Goal: Task Accomplishment & Management: Complete application form

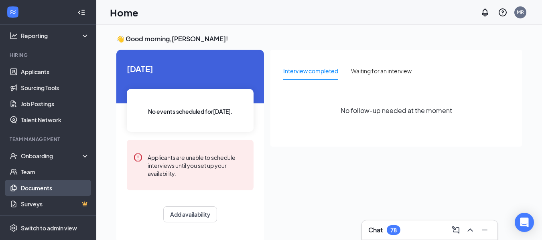
scroll to position [17, 0]
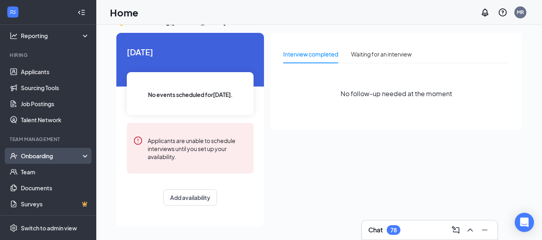
click at [63, 153] on div "Onboarding" at bounding box center [52, 156] width 62 height 8
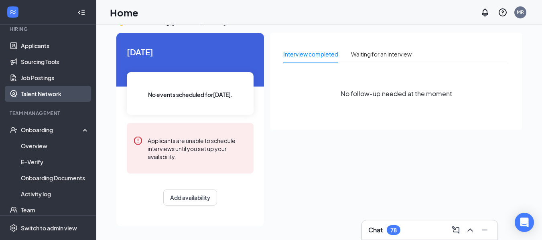
scroll to position [93, 0]
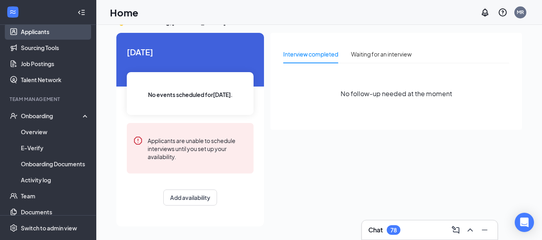
click at [69, 32] on link "Applicants" at bounding box center [55, 32] width 69 height 16
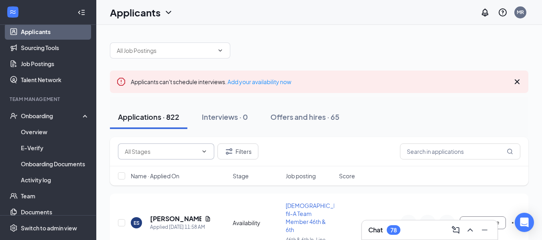
click at [188, 153] on input "text" at bounding box center [161, 151] width 73 height 9
click at [458, 148] on input "text" at bounding box center [460, 152] width 120 height 16
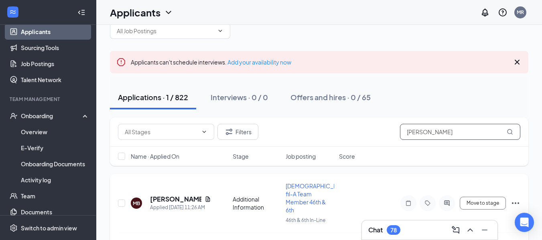
scroll to position [34, 0]
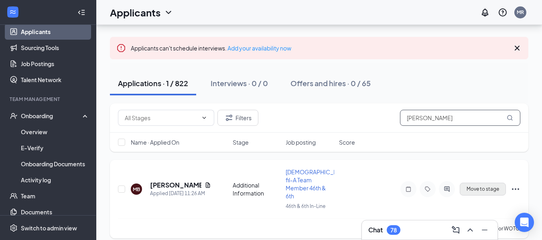
type input "[PERSON_NAME]"
click at [487, 187] on button "Move to stage" at bounding box center [483, 189] width 46 height 13
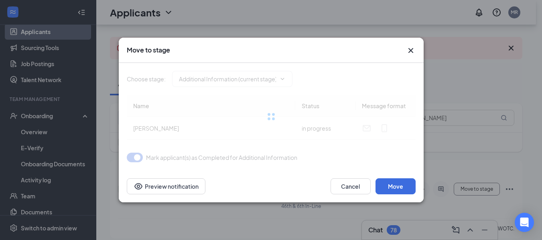
type input "Review Stage (next stage)"
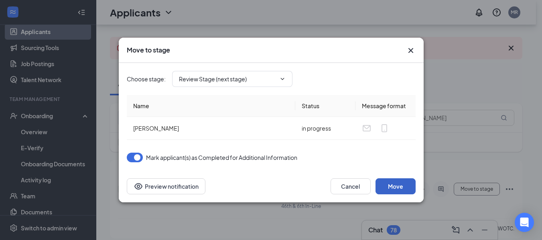
click at [404, 188] on button "Move" at bounding box center [395, 186] width 40 height 16
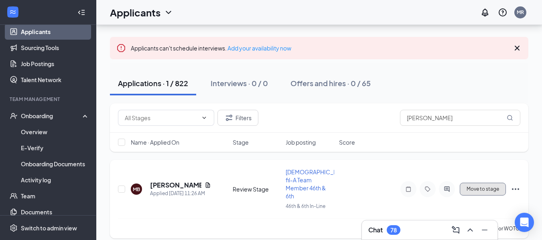
click at [477, 185] on button "Move to stage" at bounding box center [483, 189] width 46 height 13
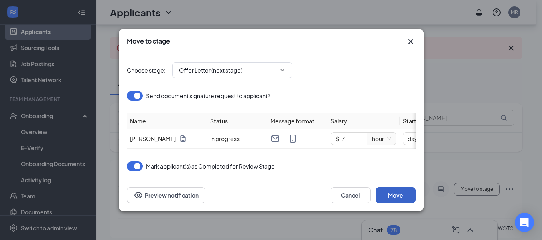
click at [392, 199] on button "Move" at bounding box center [395, 195] width 40 height 16
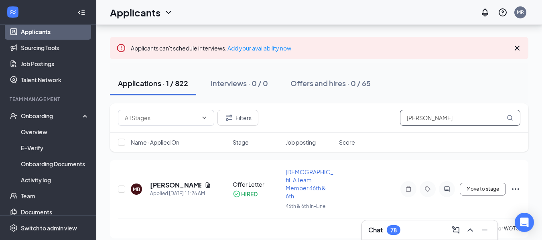
click at [451, 116] on input "[PERSON_NAME]" at bounding box center [460, 118] width 120 height 16
drag, startPoint x: 451, startPoint y: 116, endPoint x: 386, endPoint y: 119, distance: 65.1
click at [386, 119] on div "Additional Information (523) Availability (299) Filters [PERSON_NAME]" at bounding box center [319, 118] width 402 height 16
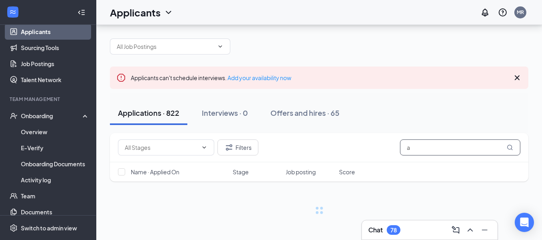
scroll to position [4, 0]
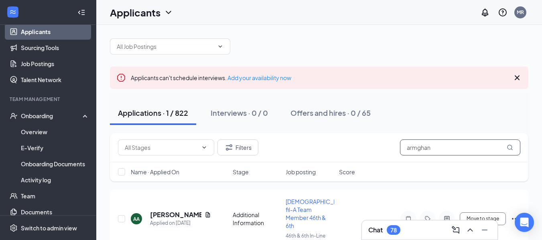
scroll to position [34, 0]
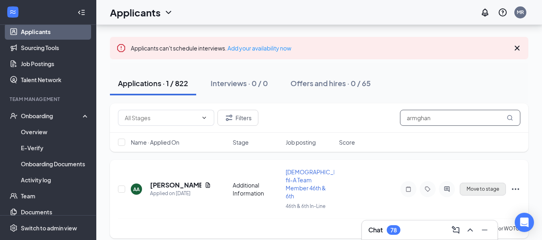
type input "armghan"
click at [481, 185] on button "Move to stage" at bounding box center [483, 189] width 46 height 13
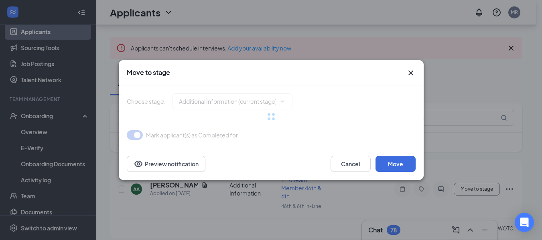
type input "Review Stage (next stage)"
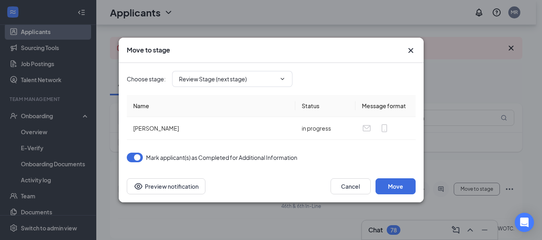
click at [409, 51] on icon "Cross" at bounding box center [411, 51] width 10 height 10
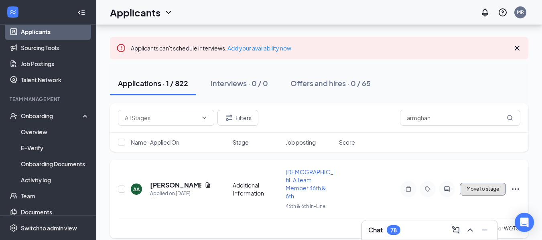
click at [481, 188] on button "Move to stage" at bounding box center [483, 189] width 46 height 13
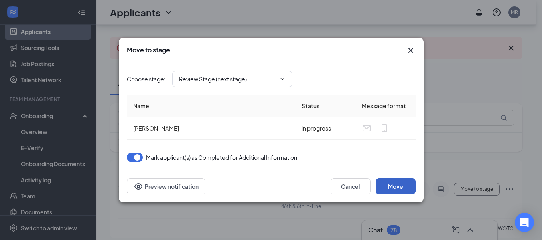
click at [389, 187] on button "Move" at bounding box center [395, 186] width 40 height 16
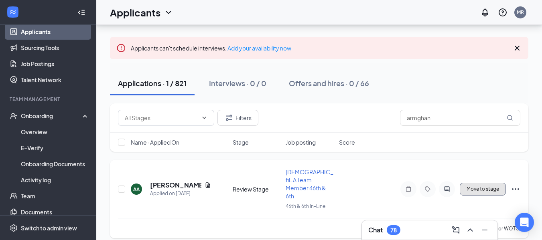
click at [483, 188] on button "Move to stage" at bounding box center [483, 189] width 46 height 13
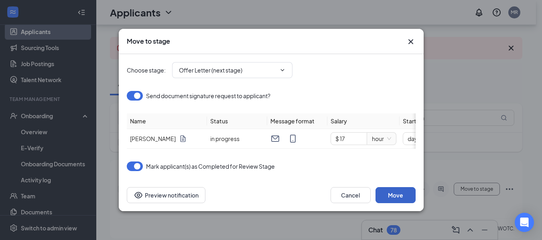
click at [403, 198] on button "Move" at bounding box center [395, 195] width 40 height 16
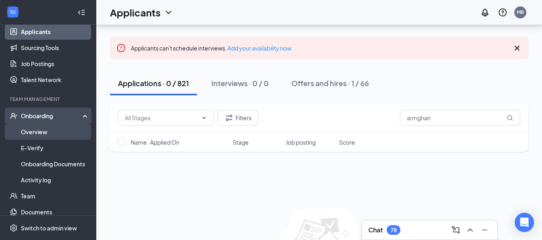
click at [50, 127] on link "Overview" at bounding box center [55, 132] width 69 height 16
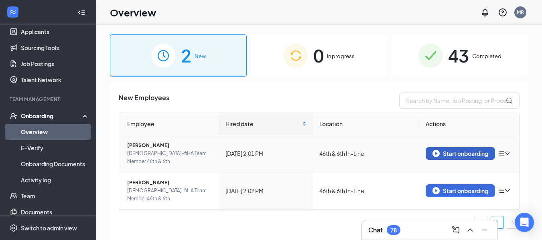
click at [460, 150] on div "Start onboarding" at bounding box center [460, 153] width 56 height 7
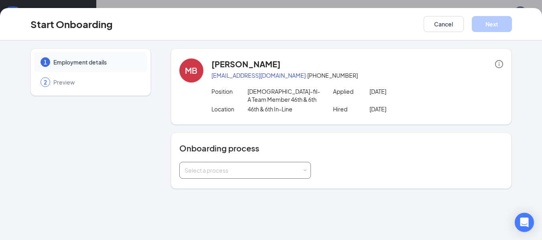
click at [303, 170] on span at bounding box center [305, 171] width 4 height 4
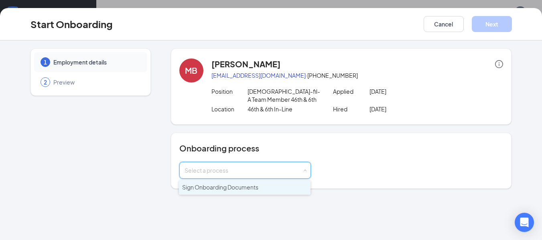
click at [247, 189] on span "Sign Onboarding Documents" at bounding box center [220, 187] width 76 height 7
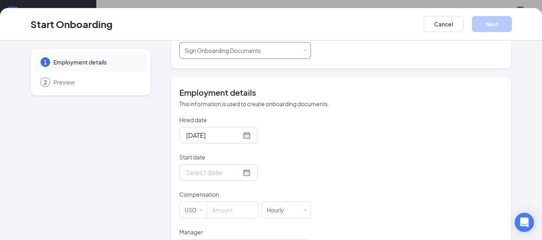
scroll to position [120, 0]
click at [239, 171] on div at bounding box center [218, 172] width 65 height 10
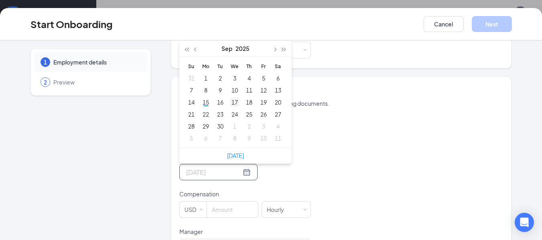
type input "[DATE]"
click at [233, 103] on div "17" at bounding box center [235, 102] width 10 height 10
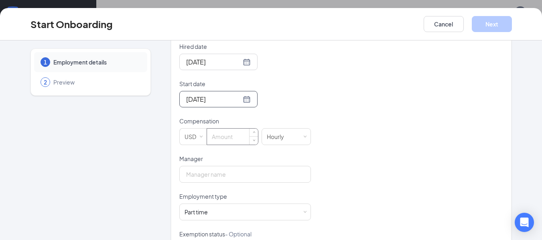
scroll to position [201, 0]
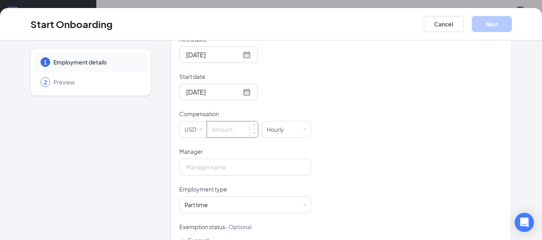
click at [239, 126] on input at bounding box center [232, 130] width 51 height 16
type input "17"
click at [235, 168] on input "Manager" at bounding box center [245, 167] width 132 height 17
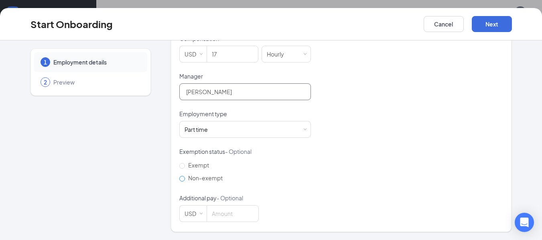
scroll to position [36, 0]
type input "[PERSON_NAME]"
click at [179, 180] on input "Non-exempt" at bounding box center [182, 179] width 6 height 6
radio input "true"
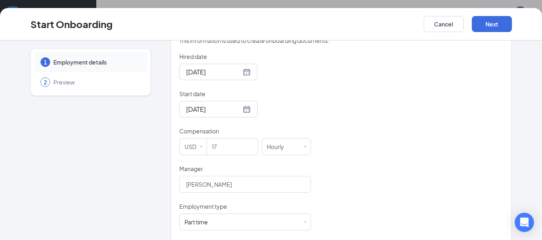
scroll to position [156, 0]
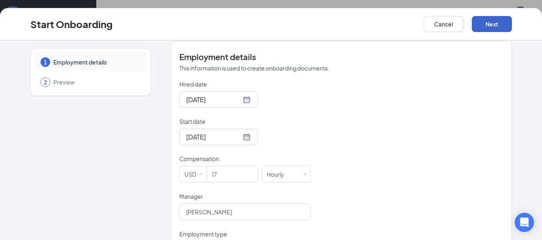
click at [488, 23] on button "Next" at bounding box center [492, 24] width 40 height 16
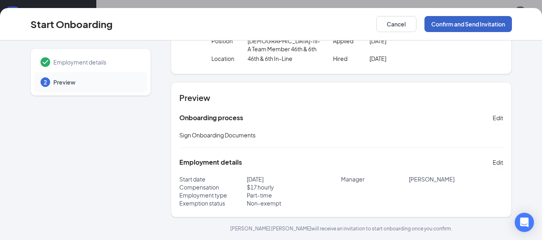
click at [462, 24] on button "Confirm and Send Invitation" at bounding box center [467, 24] width 87 height 16
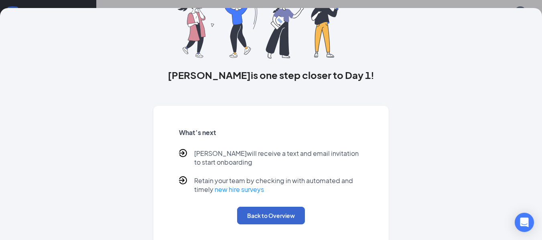
scroll to position [78, 0]
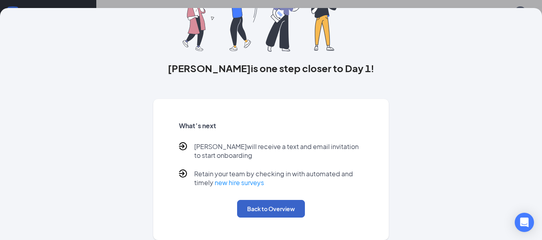
click at [271, 209] on button "Back to Overview" at bounding box center [271, 209] width 68 height 18
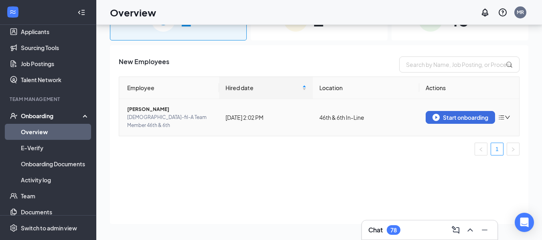
click at [162, 112] on span "[PERSON_NAME]" at bounding box center [169, 109] width 85 height 8
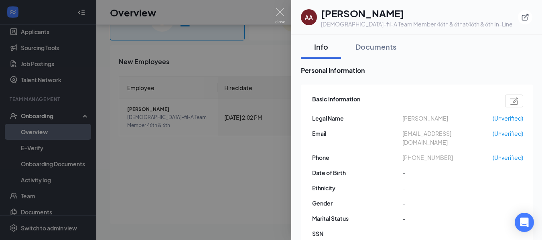
click at [237, 156] on div at bounding box center [271, 120] width 542 height 240
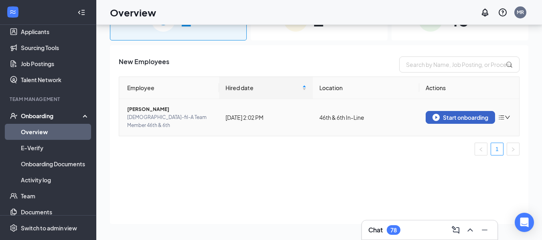
click at [465, 116] on div "Start onboarding" at bounding box center [460, 117] width 56 height 7
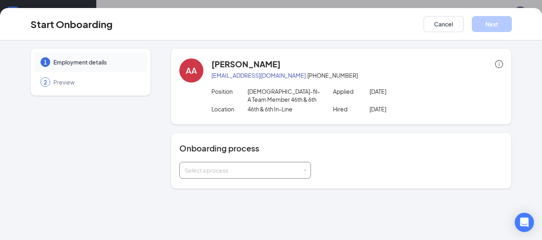
click at [290, 166] on div "Select a process" at bounding box center [244, 170] width 118 height 8
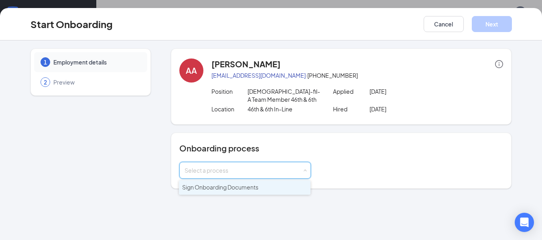
click at [265, 185] on li "Sign Onboarding Documents" at bounding box center [245, 188] width 132 height 14
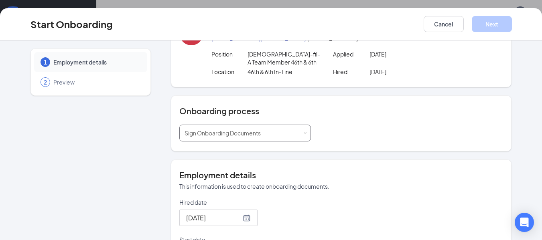
scroll to position [120, 0]
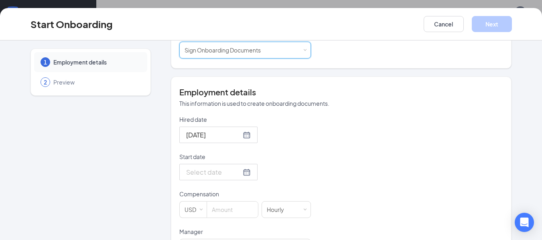
click at [239, 171] on div at bounding box center [218, 172] width 65 height 10
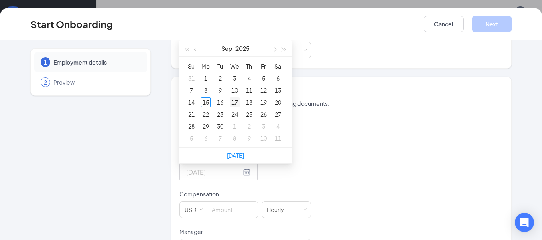
type input "[DATE]"
click at [233, 101] on div "17" at bounding box center [235, 102] width 10 height 10
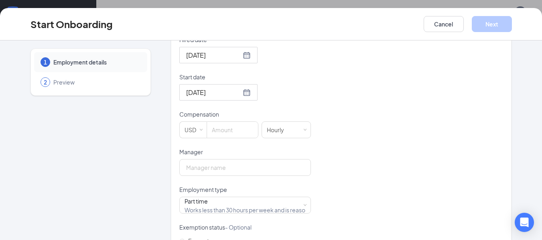
scroll to position [201, 0]
click at [239, 130] on input at bounding box center [232, 130] width 51 height 16
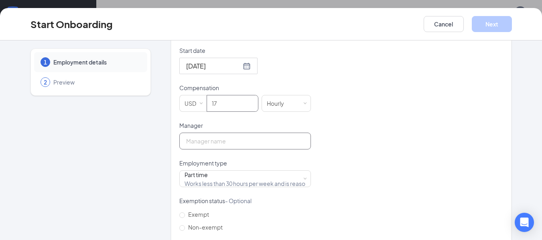
scroll to position [276, 0]
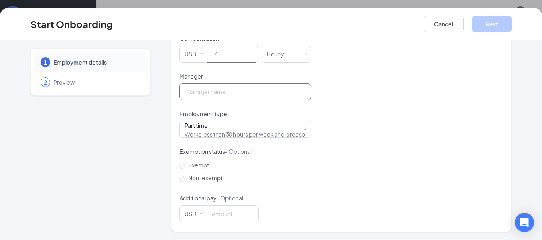
type input "17"
click at [239, 99] on input "Manager" at bounding box center [245, 91] width 132 height 17
type input "[PERSON_NAME]"
click at [179, 180] on input "Non-exempt" at bounding box center [182, 179] width 6 height 6
radio input "true"
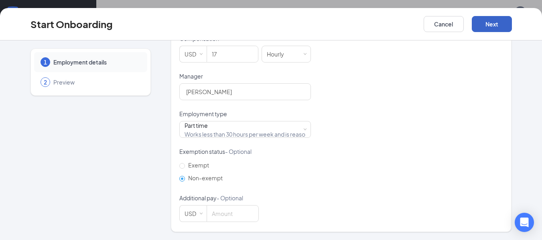
click at [491, 26] on button "Next" at bounding box center [492, 24] width 40 height 16
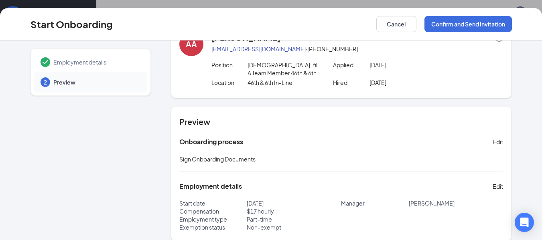
scroll to position [0, 0]
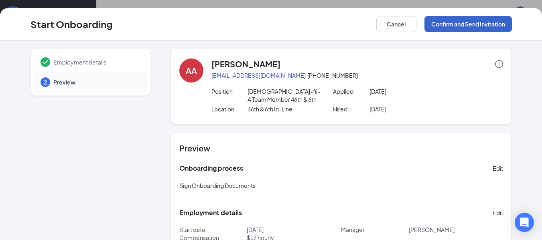
click at [464, 22] on button "Confirm and Send Invitation" at bounding box center [467, 24] width 87 height 16
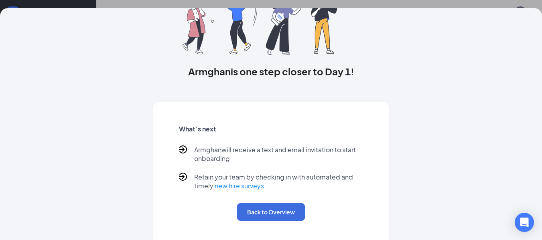
scroll to position [78, 0]
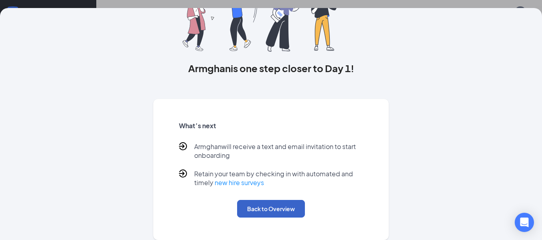
click at [272, 211] on button "Back to Overview" at bounding box center [271, 209] width 68 height 18
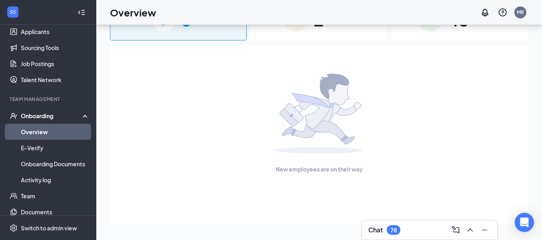
scroll to position [0, 0]
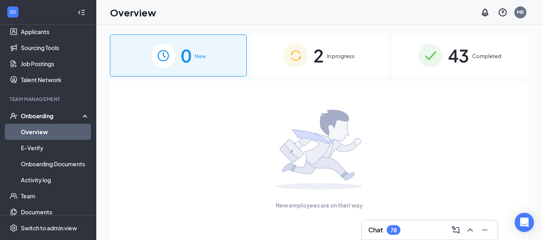
click at [333, 56] on span "In progress" at bounding box center [341, 56] width 28 height 8
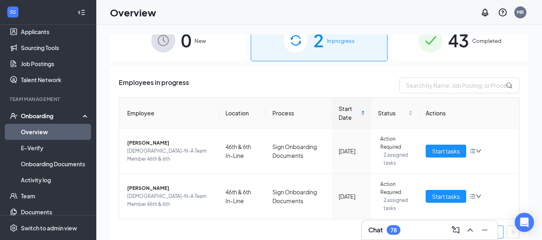
scroll to position [22, 0]
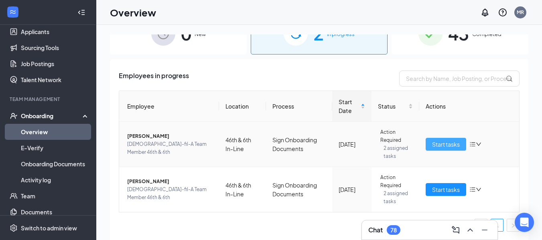
click at [442, 142] on span "Start tasks" at bounding box center [446, 144] width 28 height 9
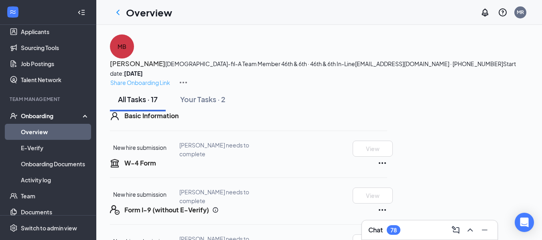
click at [170, 78] on p "Share Onboarding Link" at bounding box center [140, 82] width 60 height 9
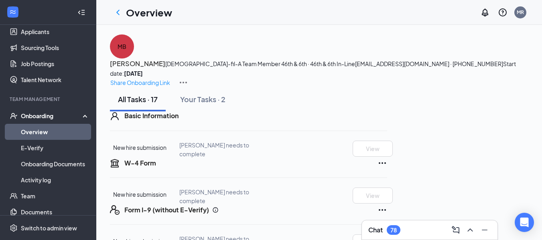
click at [37, 129] on link "Overview" at bounding box center [55, 132] width 69 height 16
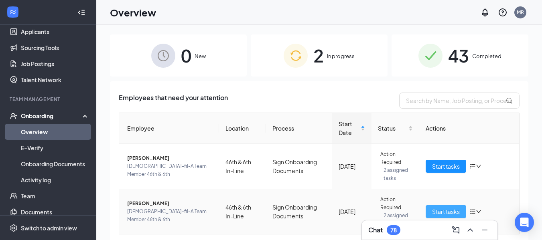
click at [446, 211] on span "Start tasks" at bounding box center [446, 211] width 28 height 9
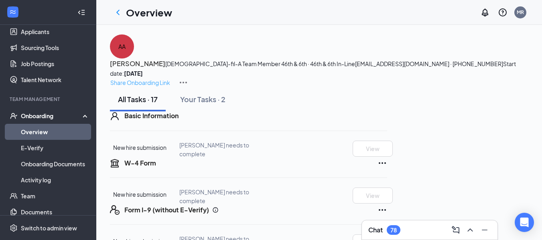
click at [170, 78] on p "Share Onboarding Link" at bounding box center [140, 82] width 60 height 9
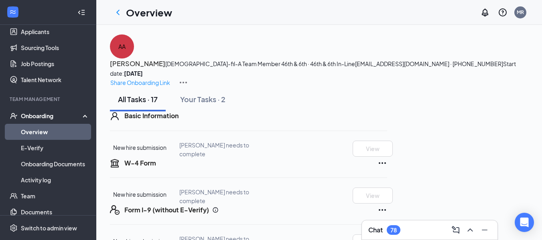
click at [43, 118] on div "Onboarding" at bounding box center [52, 116] width 62 height 8
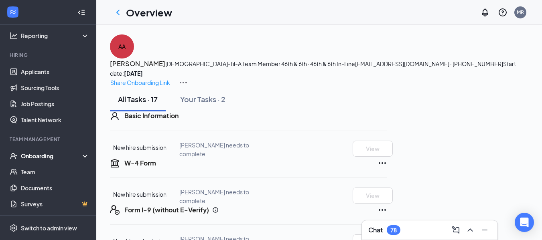
click at [50, 160] on div "Onboarding" at bounding box center [48, 156] width 96 height 16
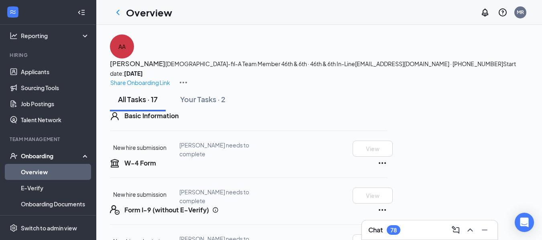
scroll to position [93, 0]
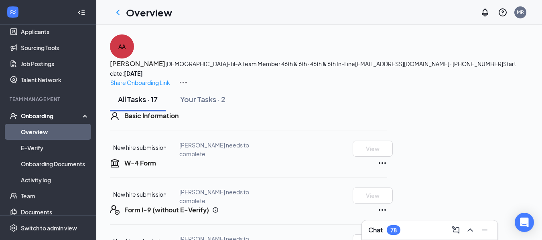
click at [51, 136] on link "Overview" at bounding box center [55, 132] width 69 height 16
